Goal: Task Accomplishment & Management: Manage account settings

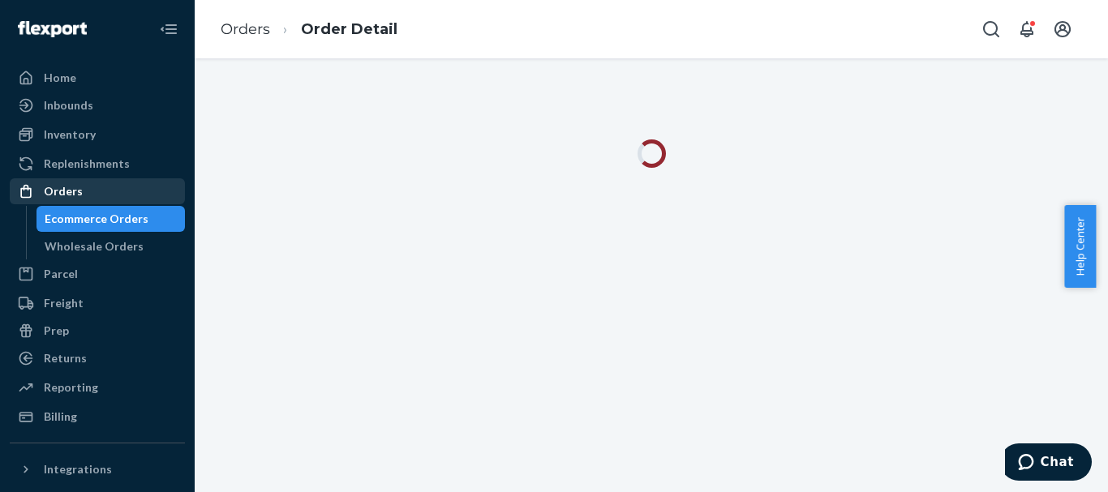
click at [91, 190] on div "Orders" at bounding box center [97, 191] width 172 height 23
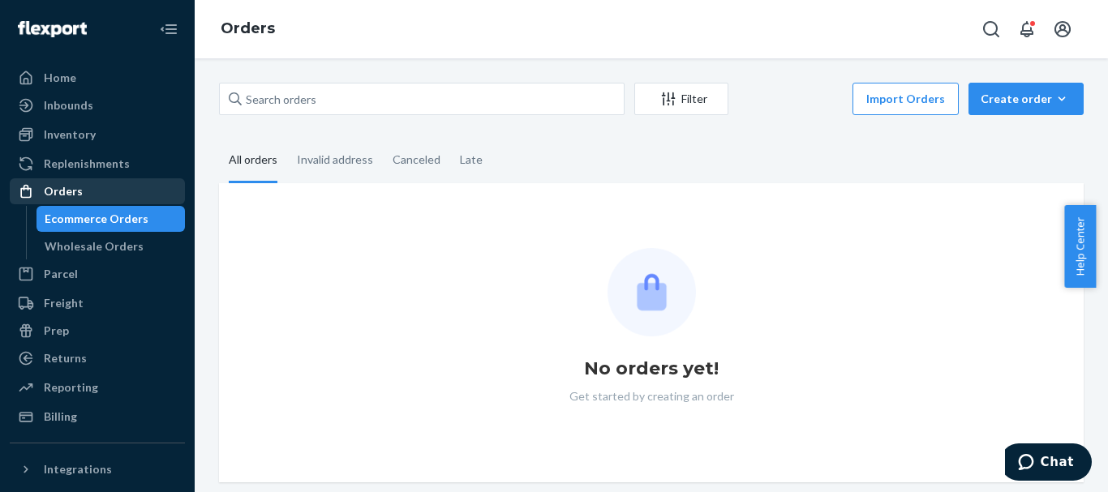
click at [80, 198] on div "Orders" at bounding box center [97, 191] width 172 height 23
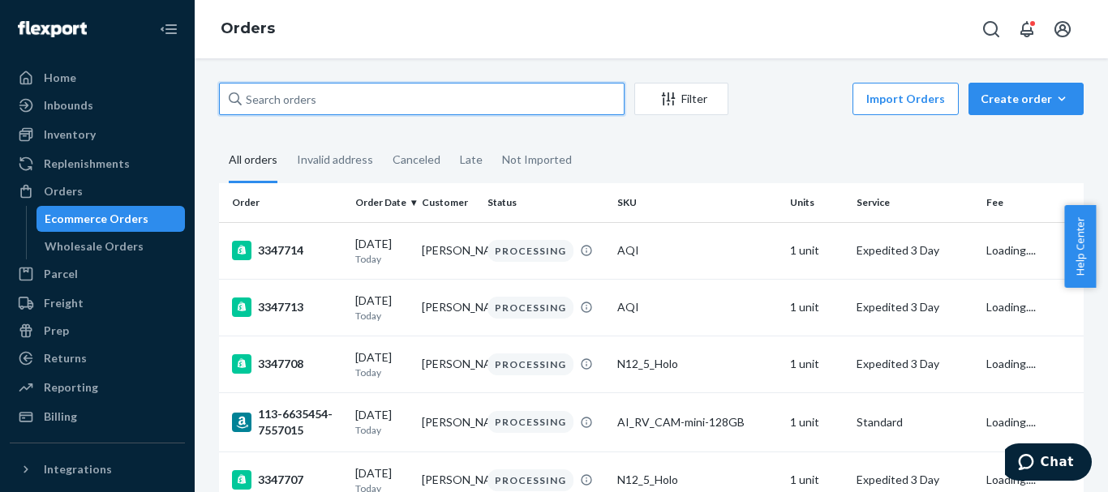
click at [284, 103] on input "text" at bounding box center [422, 99] width 406 height 32
paste input "3347690"
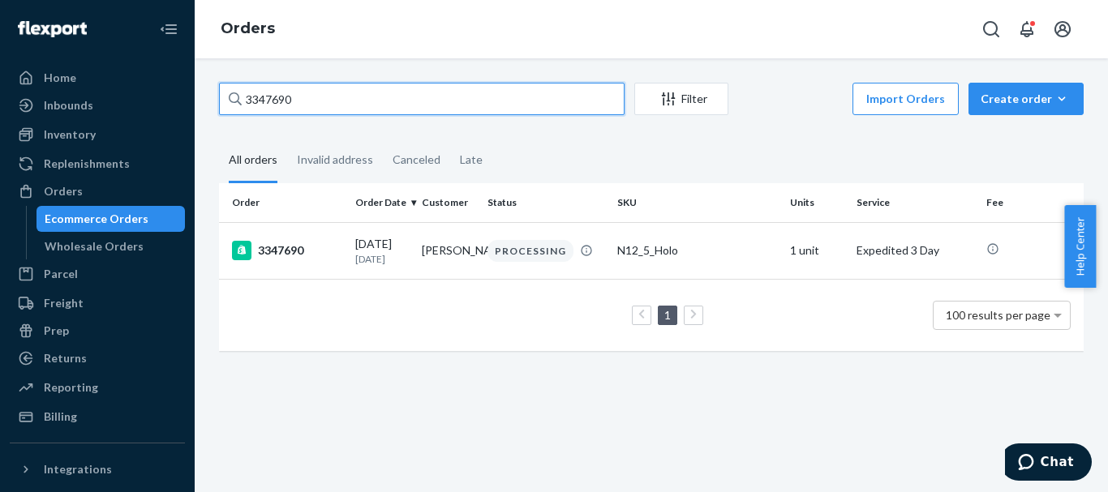
type input "3347690"
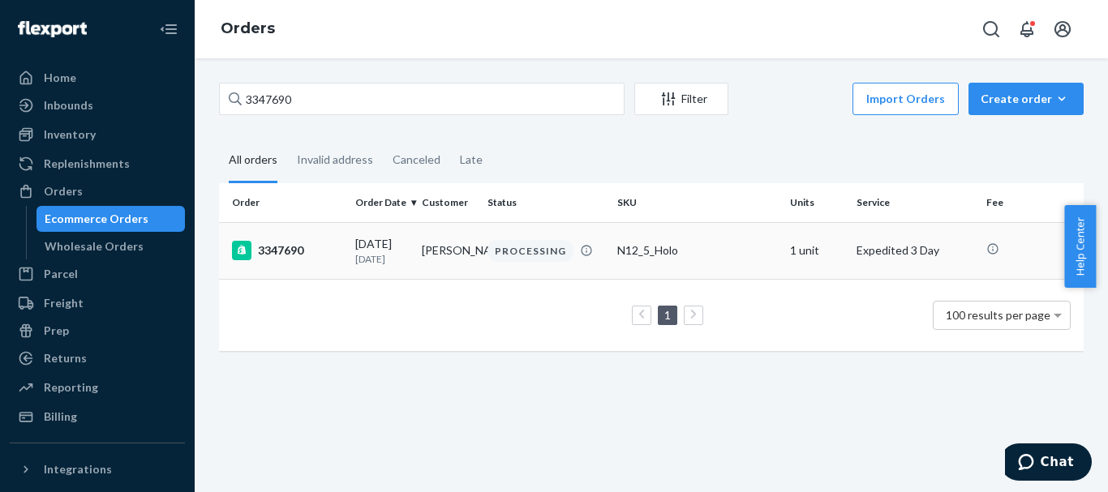
click at [275, 252] on div "3347690" at bounding box center [287, 250] width 110 height 19
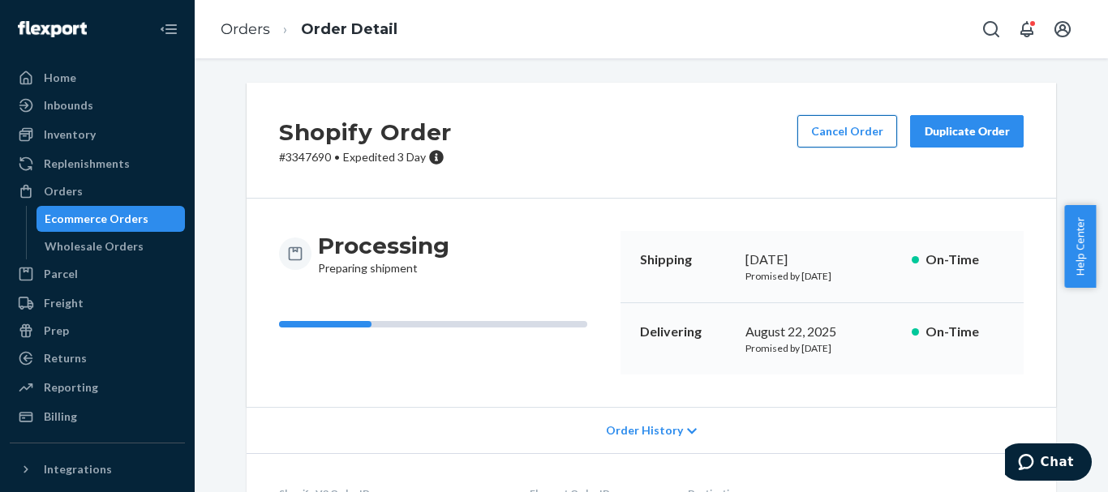
click at [844, 134] on button "Cancel Order" at bounding box center [847, 131] width 100 height 32
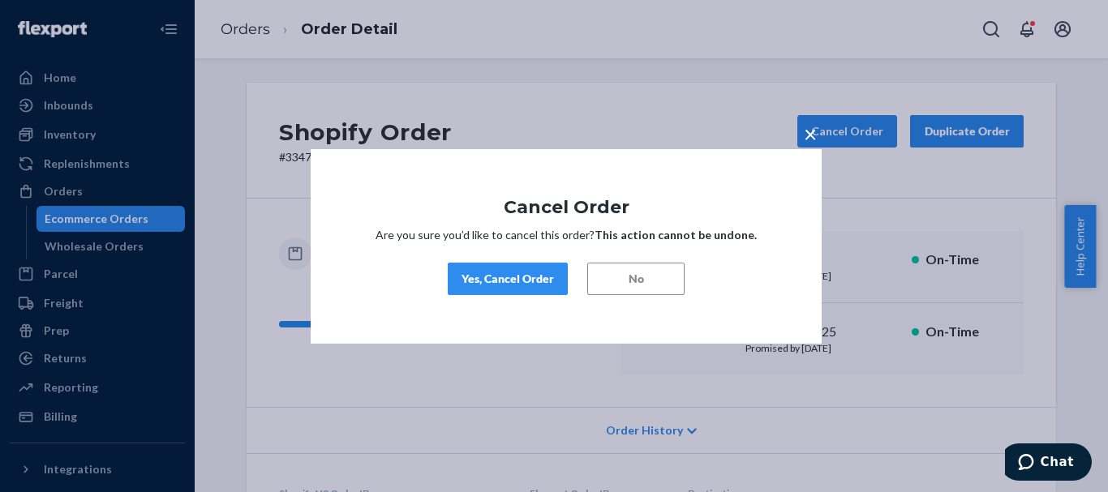
click at [522, 285] on div "Yes, Cancel Order" at bounding box center [508, 279] width 92 height 16
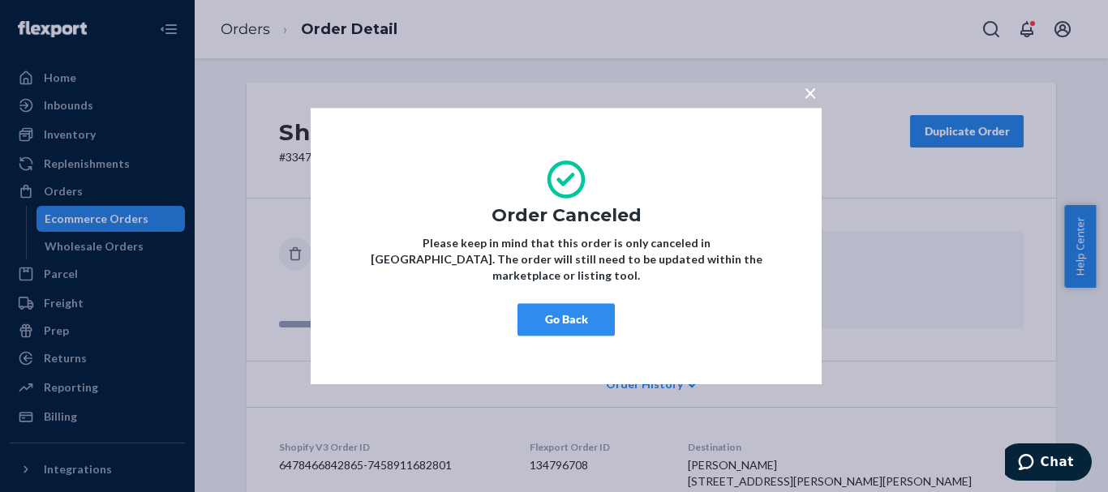
click at [591, 318] on button "Go Back" at bounding box center [566, 319] width 97 height 32
